Goal: Task Accomplishment & Management: Use online tool/utility

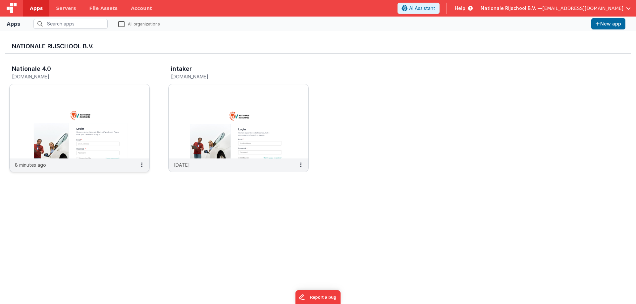
click at [100, 152] on img at bounding box center [80, 121] width 140 height 74
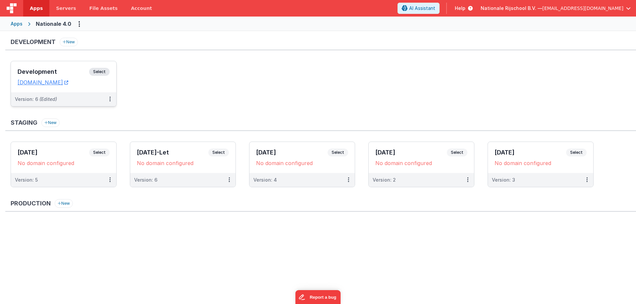
click at [106, 73] on span "Select" at bounding box center [99, 72] width 21 height 8
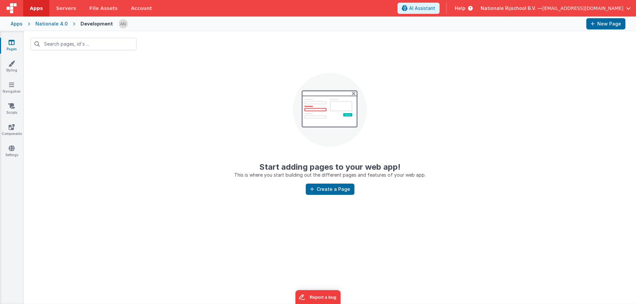
click at [231, 135] on center "Start adding pages to your web app! This is where you start building out the di…" at bounding box center [330, 118] width 612 height 122
click at [269, 255] on div at bounding box center [330, 252] width 612 height 104
click at [269, 252] on div at bounding box center [330, 252] width 612 height 104
click at [13, 42] on icon at bounding box center [12, 42] width 6 height 7
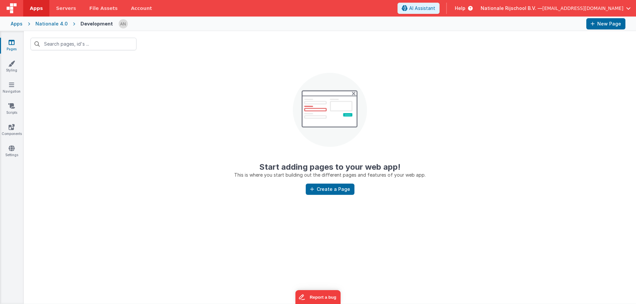
click at [12, 44] on icon at bounding box center [12, 42] width 6 height 7
click at [39, 9] on span "Apps" at bounding box center [36, 8] width 13 height 7
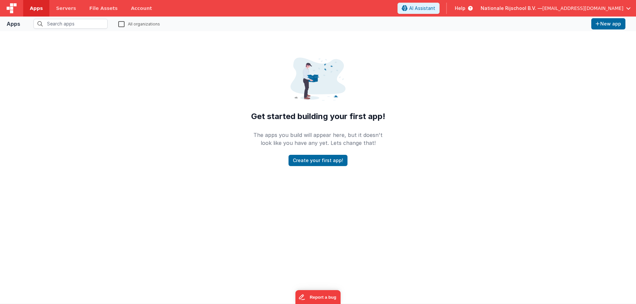
click at [291, 56] on div "Get started building your first app! The apps you build will appear here, but i…" at bounding box center [318, 98] width 148 height 135
click at [39, 6] on span "Apps" at bounding box center [36, 8] width 13 height 7
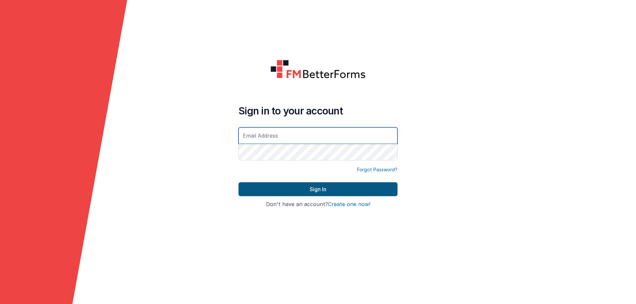
type input "[EMAIL_ADDRESS][DOMAIN_NAME]"
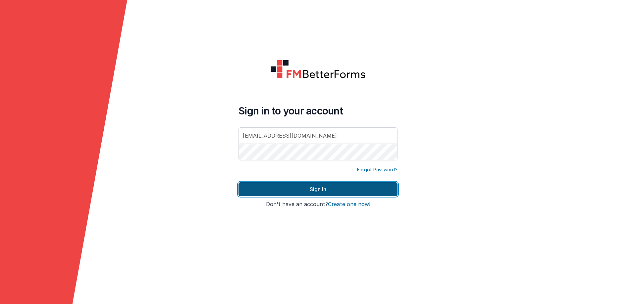
click at [297, 191] on button "Sign In" at bounding box center [317, 190] width 159 height 14
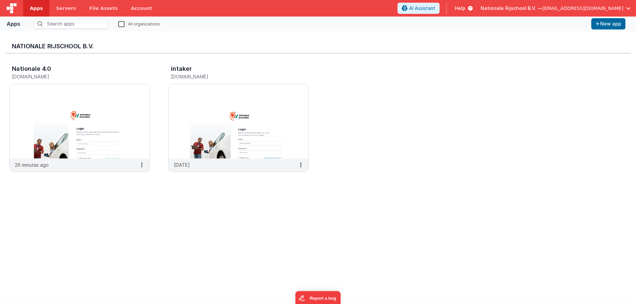
click at [582, 9] on span "[EMAIL_ADDRESS][DOMAIN_NAME]" at bounding box center [582, 8] width 81 height 7
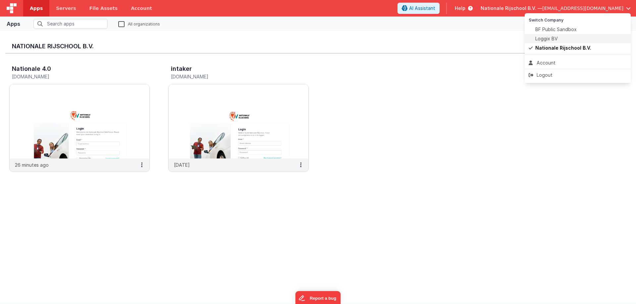
click at [544, 37] on span "Loggix BV" at bounding box center [546, 38] width 23 height 7
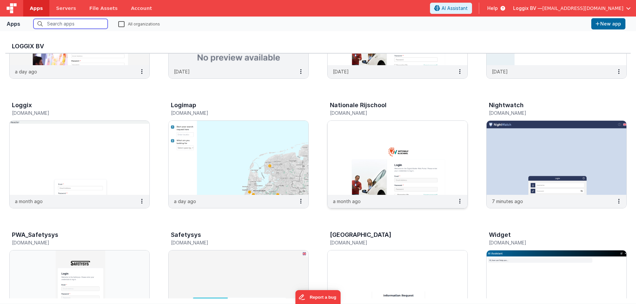
scroll to position [99, 0]
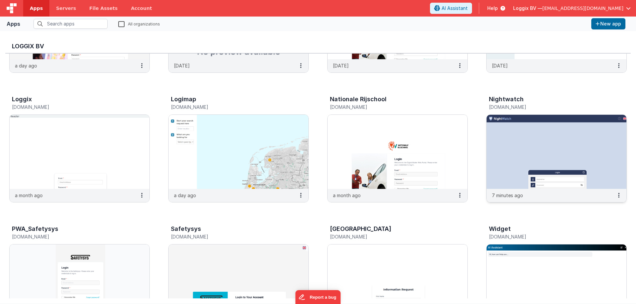
click at [537, 163] on img at bounding box center [557, 152] width 140 height 74
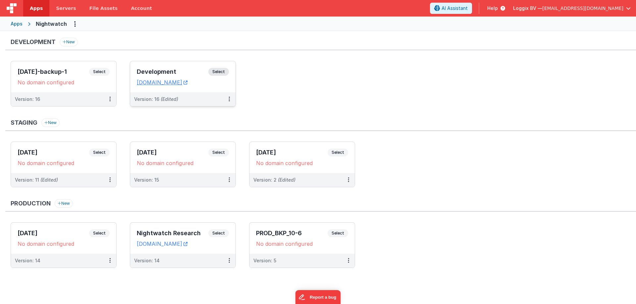
click at [219, 71] on span "Select" at bounding box center [218, 72] width 21 height 8
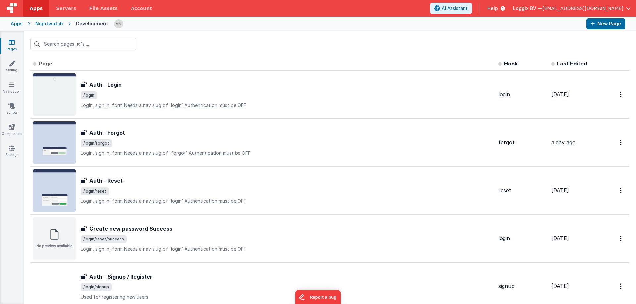
click at [565, 63] on span "Last Edited" at bounding box center [572, 63] width 30 height 7
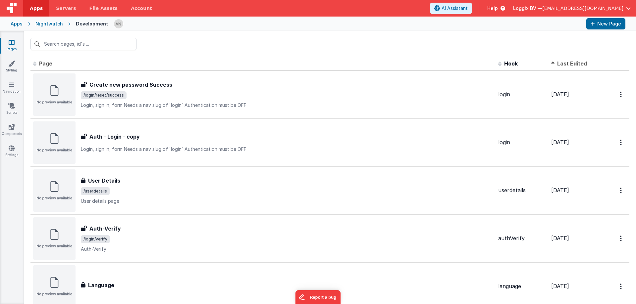
click at [565, 63] on span "Last Edited" at bounding box center [572, 63] width 30 height 7
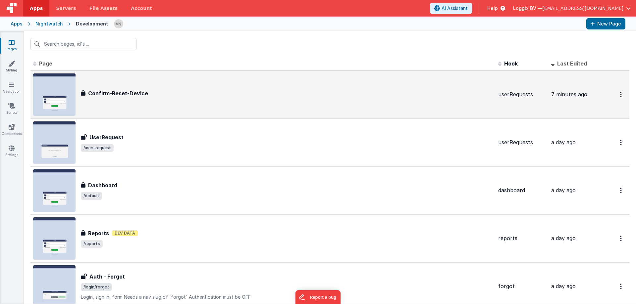
click at [268, 92] on div "Confirm-Reset-Device" at bounding box center [287, 93] width 412 height 8
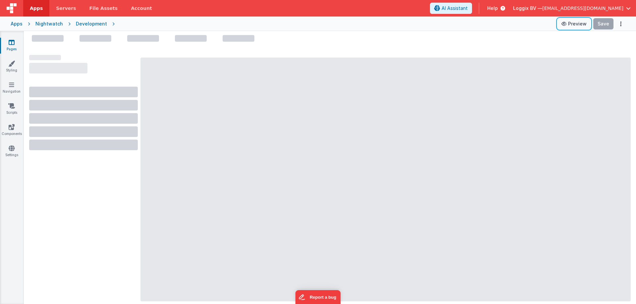
click at [573, 24] on button "Preview" at bounding box center [573, 24] width 33 height 11
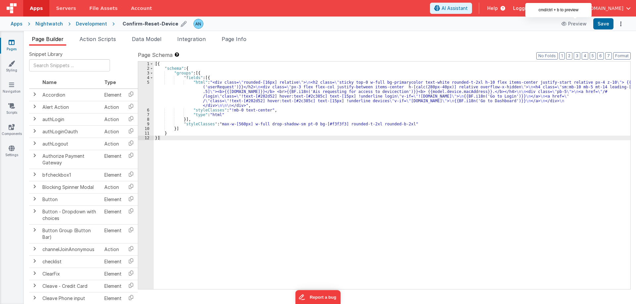
click at [128, 24] on h4 "Confirm-Reset-Device" at bounding box center [151, 23] width 56 height 5
click at [161, 22] on input "Confirm-Reset-Device" at bounding box center [164, 24] width 82 height 10
click at [10, 81] on icon at bounding box center [11, 84] width 5 height 7
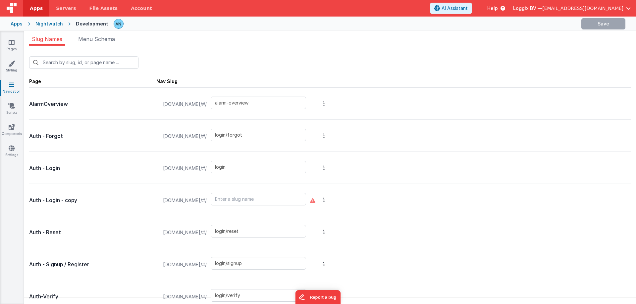
scroll to position [193, 0]
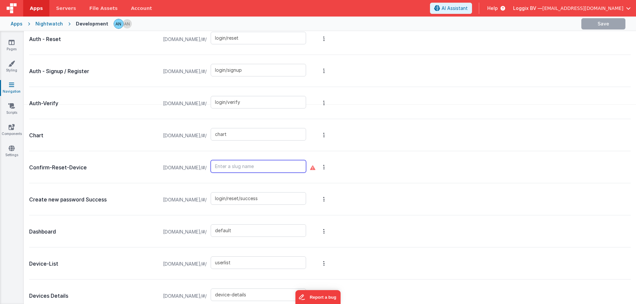
click at [284, 166] on input "text" at bounding box center [258, 166] width 95 height 13
type input "resetDevice"
drag, startPoint x: 276, startPoint y: 165, endPoint x: 224, endPoint y: 163, distance: 51.7
click at [224, 163] on div "nightwatch.clientportal.cloud/#/ resetDevice" at bounding box center [234, 167] width 151 height 25
type input "resetDevice"
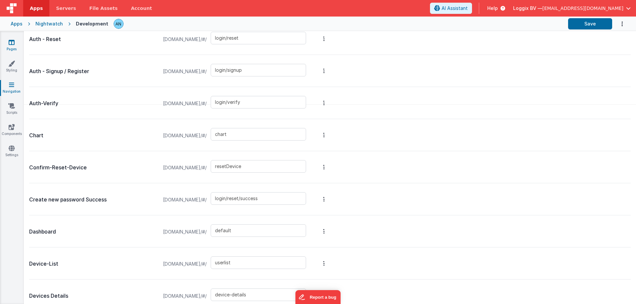
click at [17, 43] on link "Pages" at bounding box center [12, 45] width 24 height 13
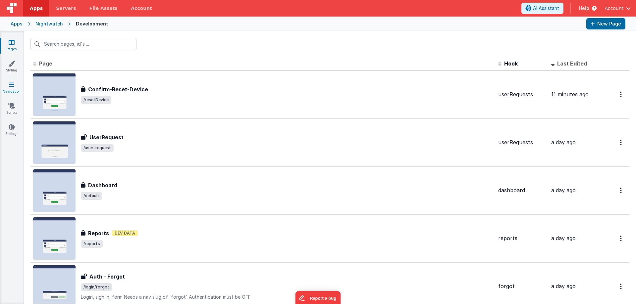
click at [8, 83] on link "Navigation" at bounding box center [12, 87] width 24 height 13
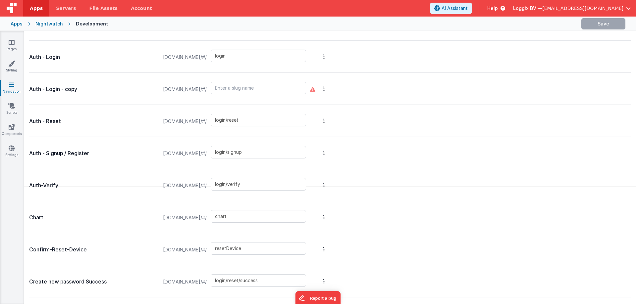
scroll to position [232, 0]
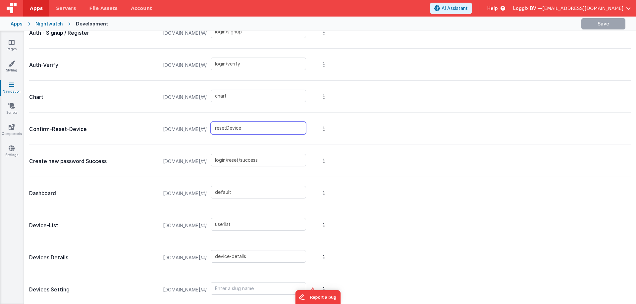
click at [256, 124] on input "resetDevice" at bounding box center [258, 128] width 95 height 13
click at [256, 125] on input "resetDevice" at bounding box center [258, 128] width 95 height 13
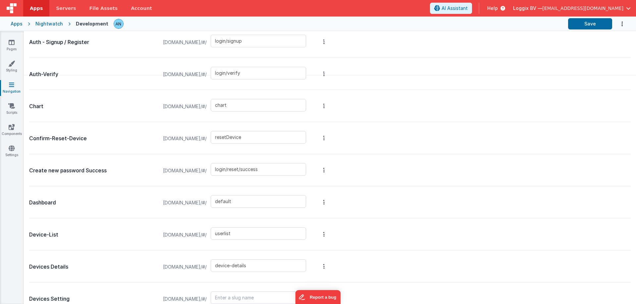
scroll to position [232, 0]
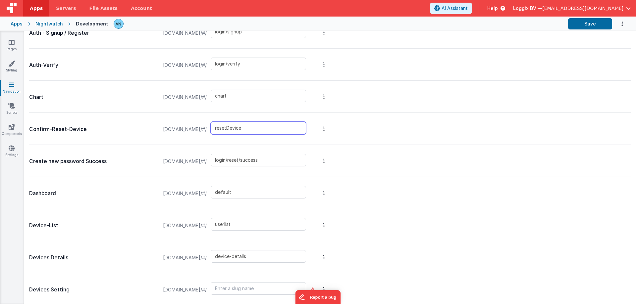
click at [258, 128] on input "resetDevice" at bounding box center [258, 128] width 95 height 13
